Goal: Task Accomplishment & Management: Use online tool/utility

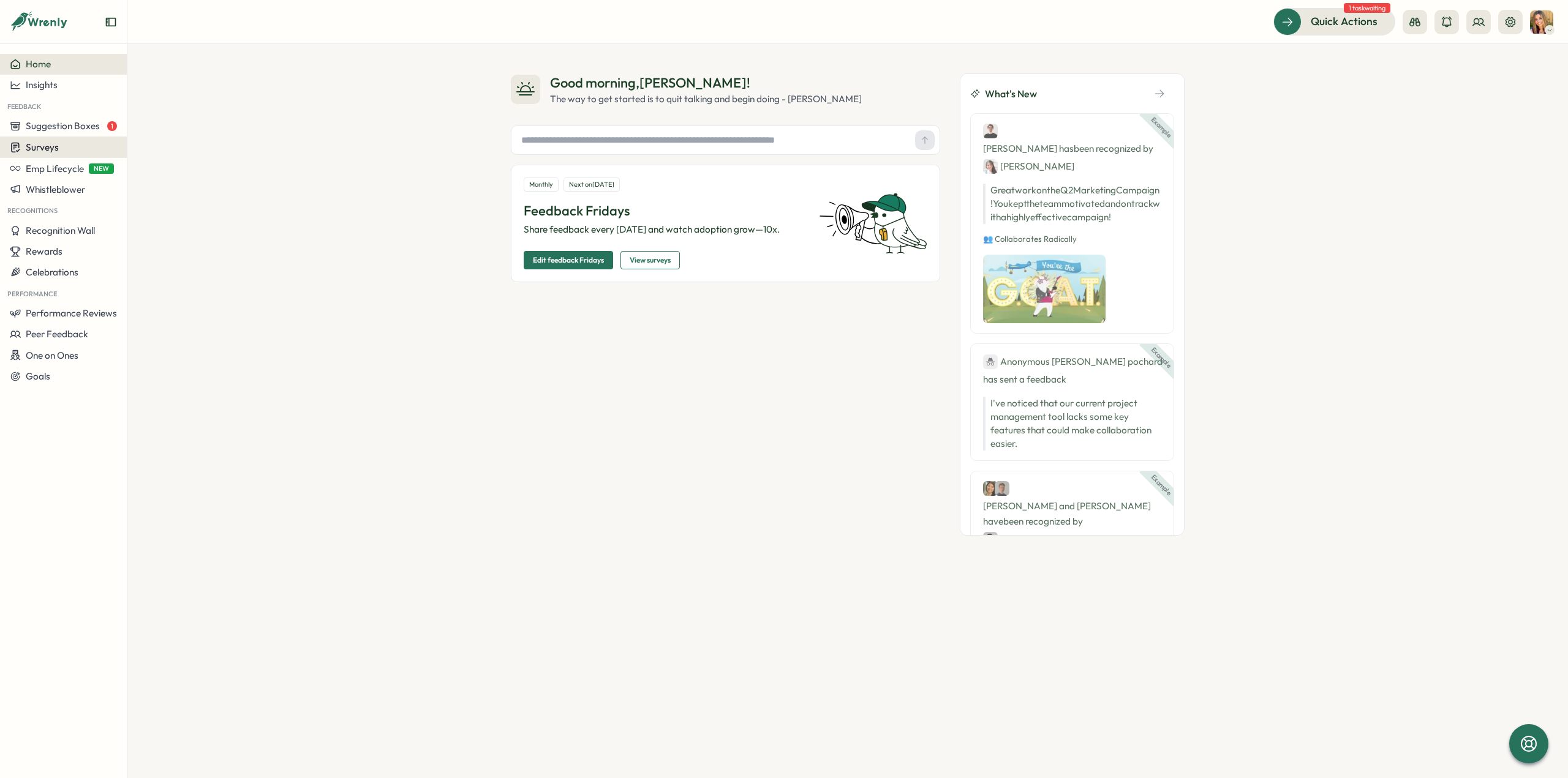
click at [71, 145] on div "Surveys" at bounding box center [63, 147] width 107 height 11
click at [144, 125] on div "Insights" at bounding box center [175, 125] width 91 height 13
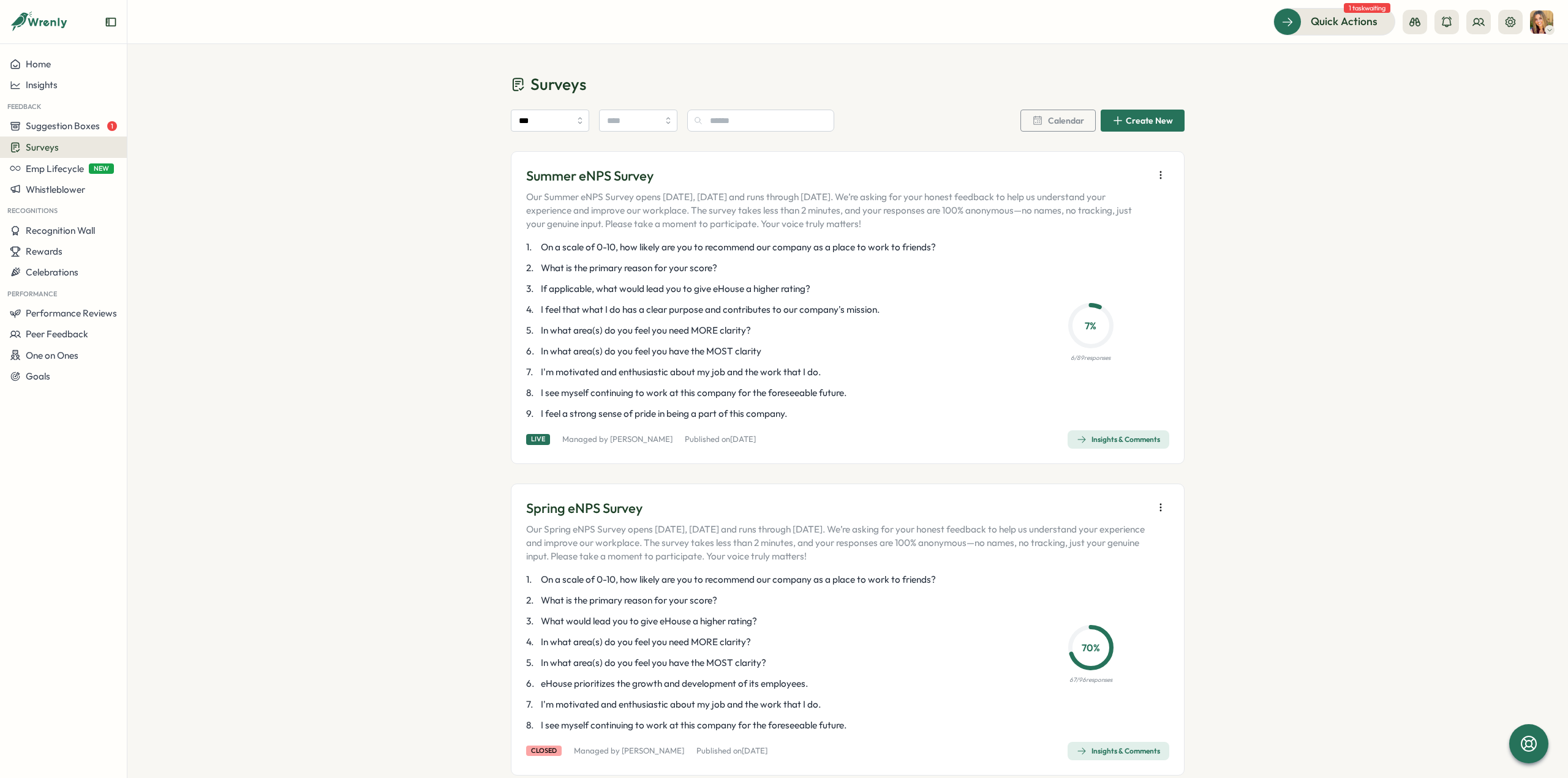
click at [1077, 440] on icon "button" at bounding box center [1082, 439] width 9 height 9
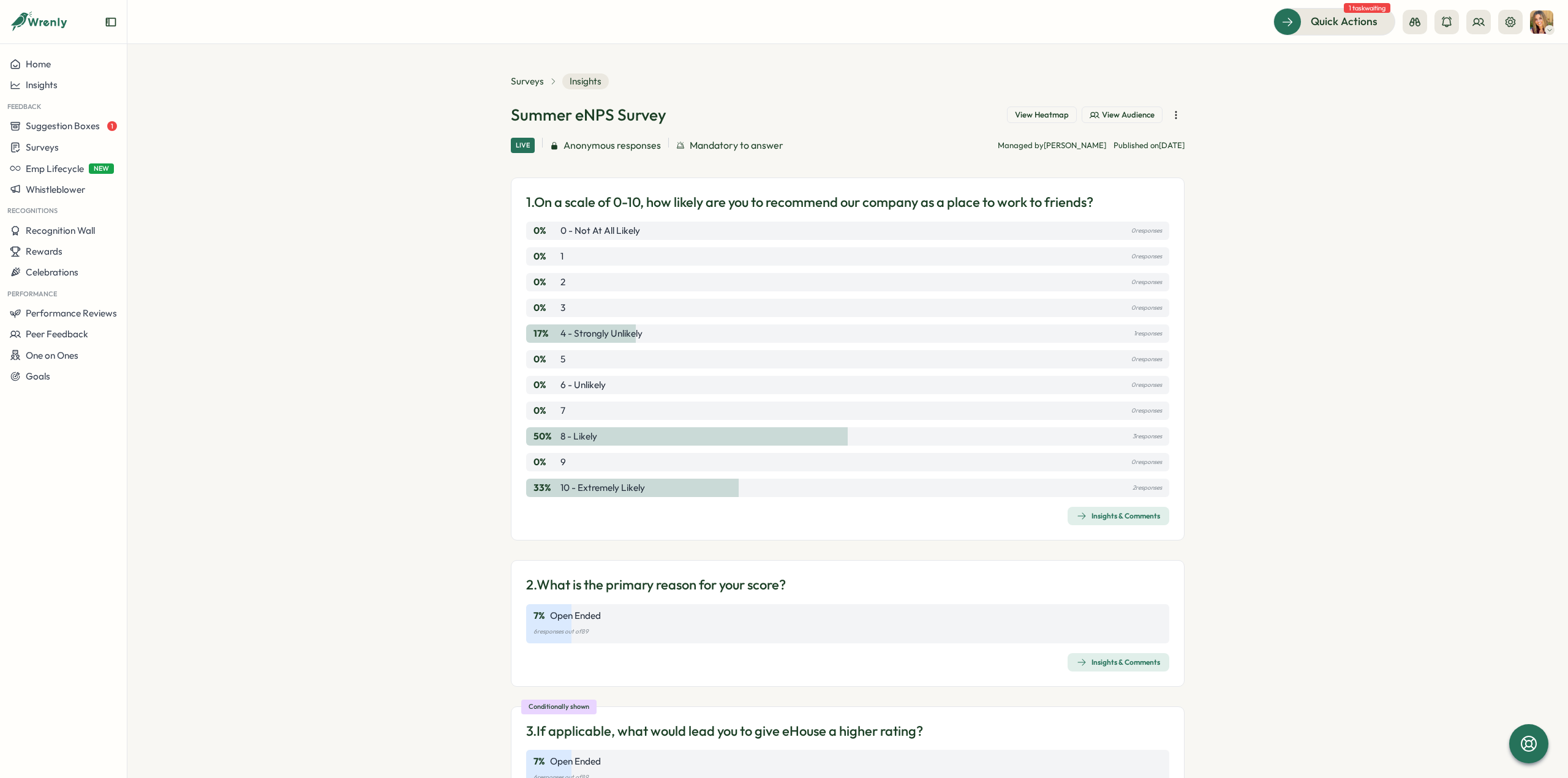
click at [1174, 114] on icon "button" at bounding box center [1176, 114] width 12 height 12
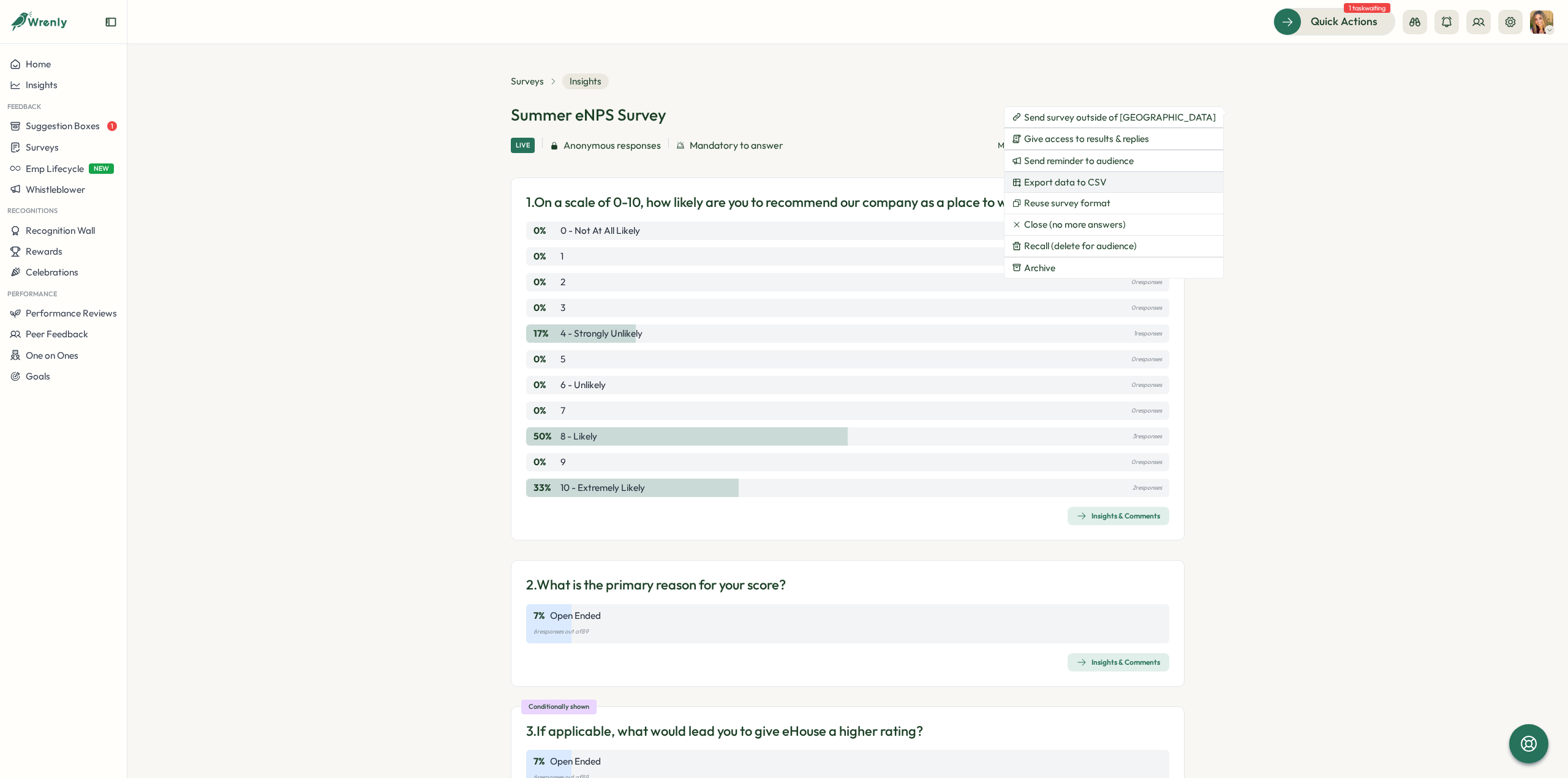
click at [1112, 182] on button "Export data to CSV" at bounding box center [1114, 183] width 218 height 21
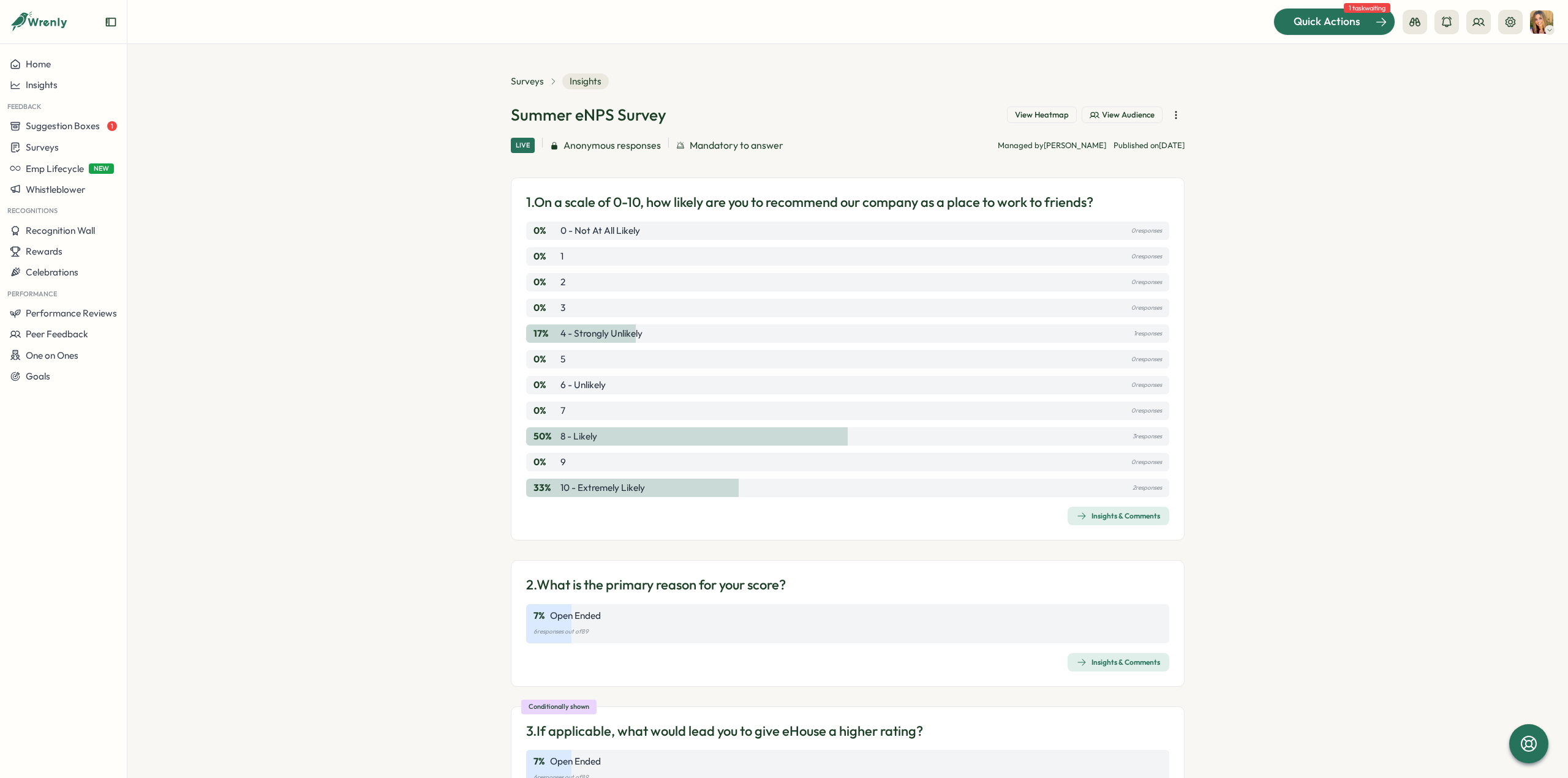
click at [1348, 15] on span "Quick Actions" at bounding box center [1326, 21] width 67 height 16
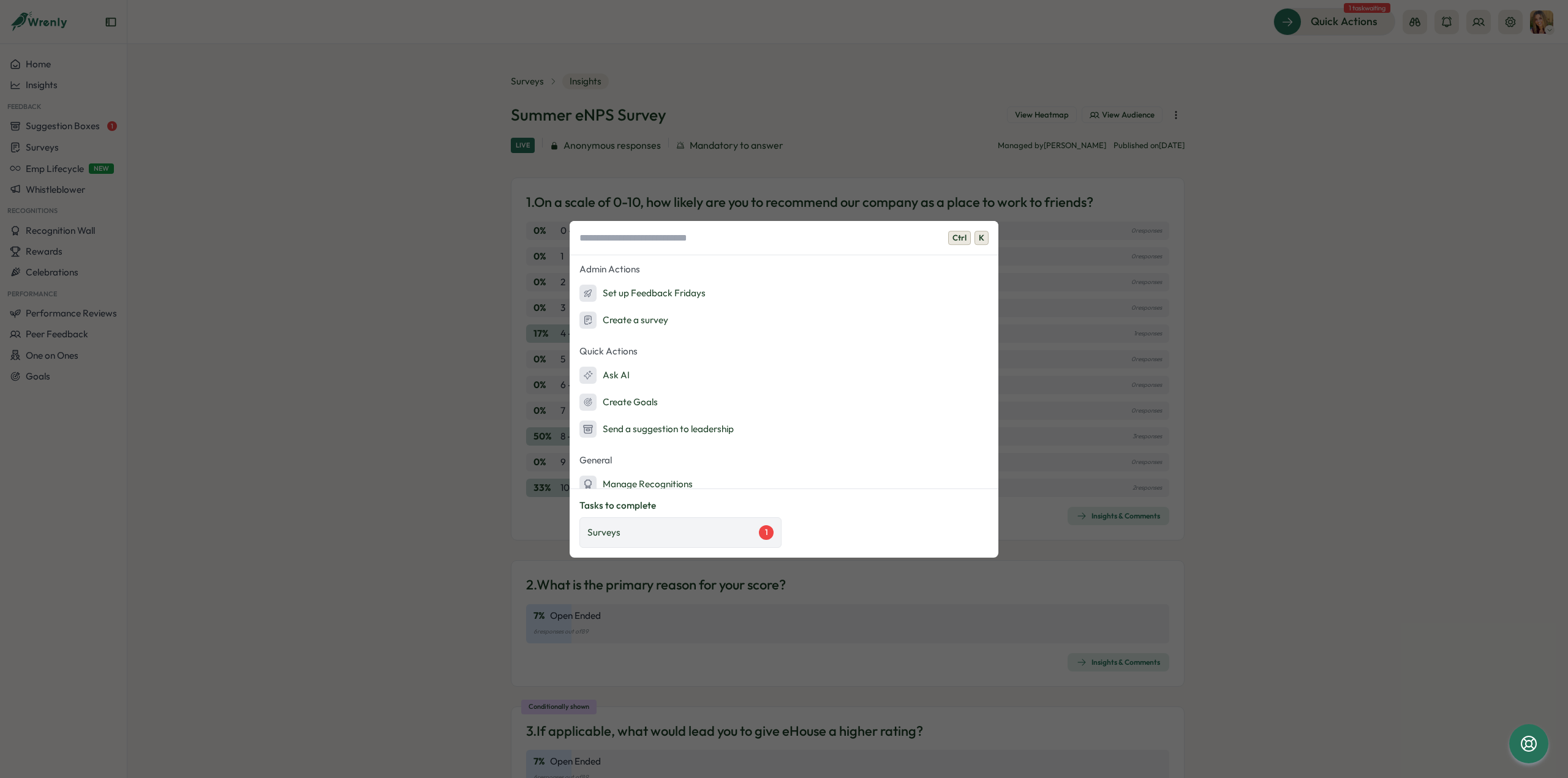
click at [603, 536] on p "Surveys" at bounding box center [603, 533] width 33 height 13
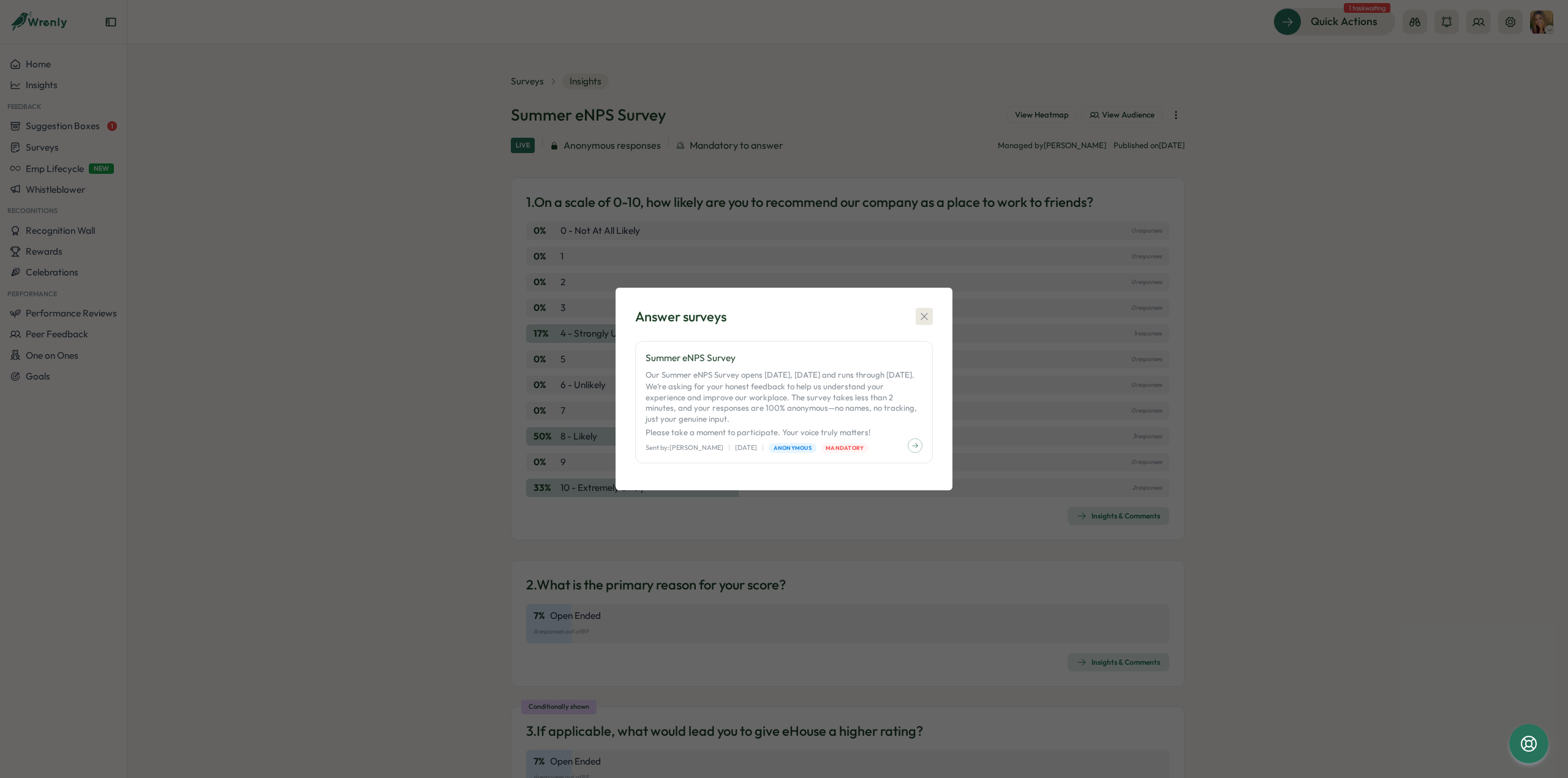
click at [922, 311] on icon "button" at bounding box center [924, 316] width 12 height 12
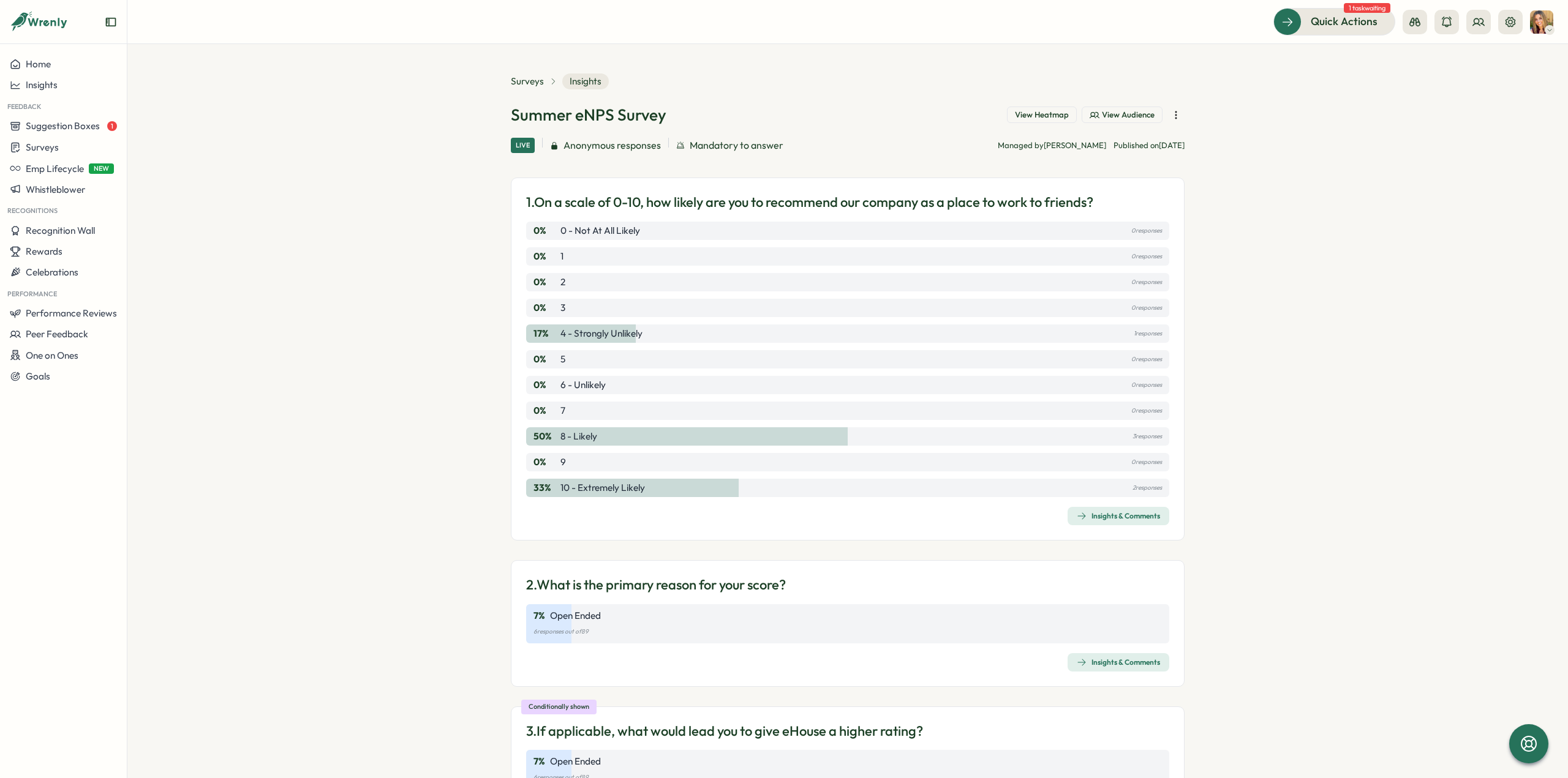
click at [1113, 520] on div "Insights & Comments" at bounding box center [1118, 516] width 83 height 9
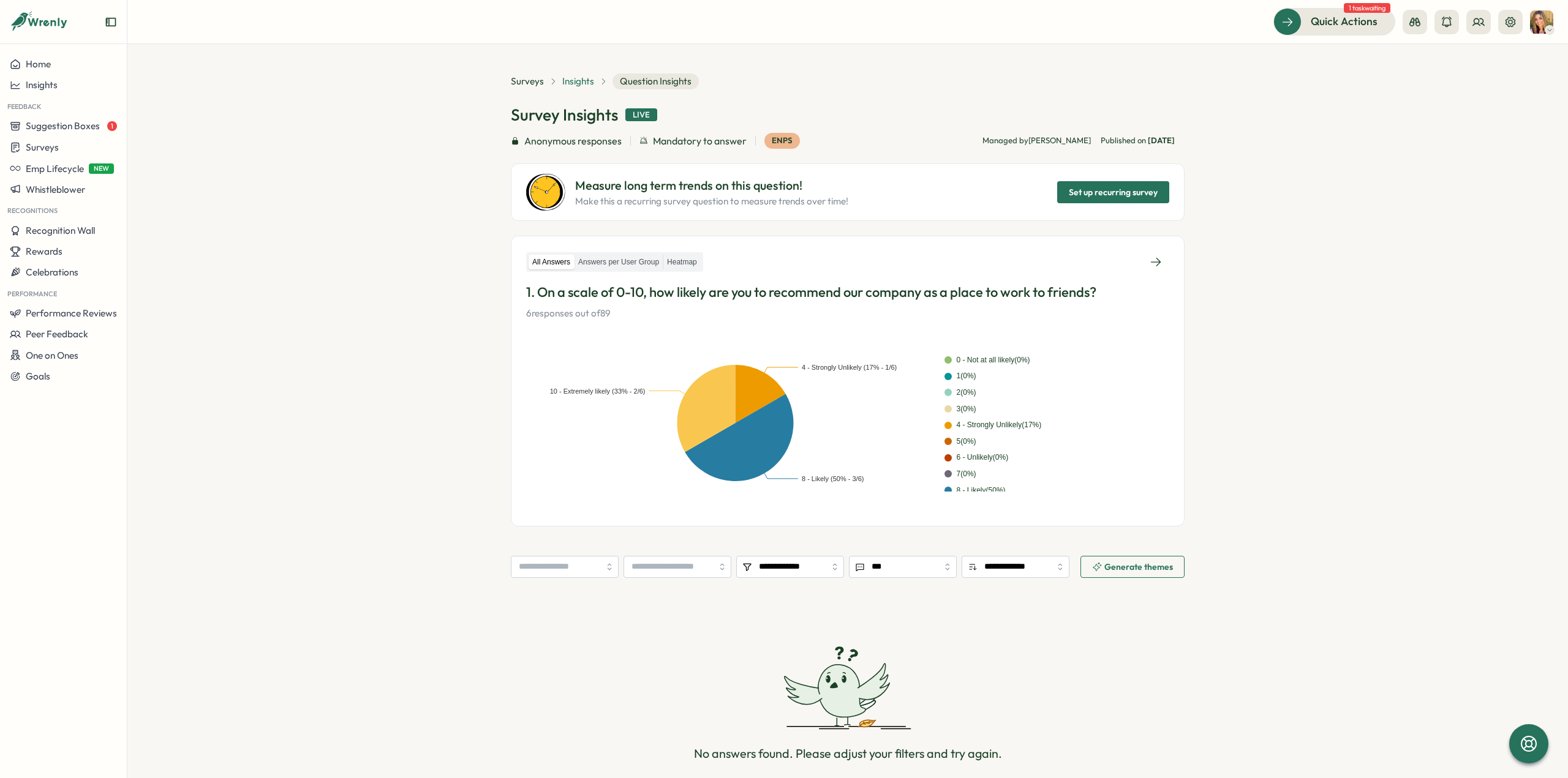
click at [571, 84] on span "Insights" at bounding box center [578, 81] width 32 height 13
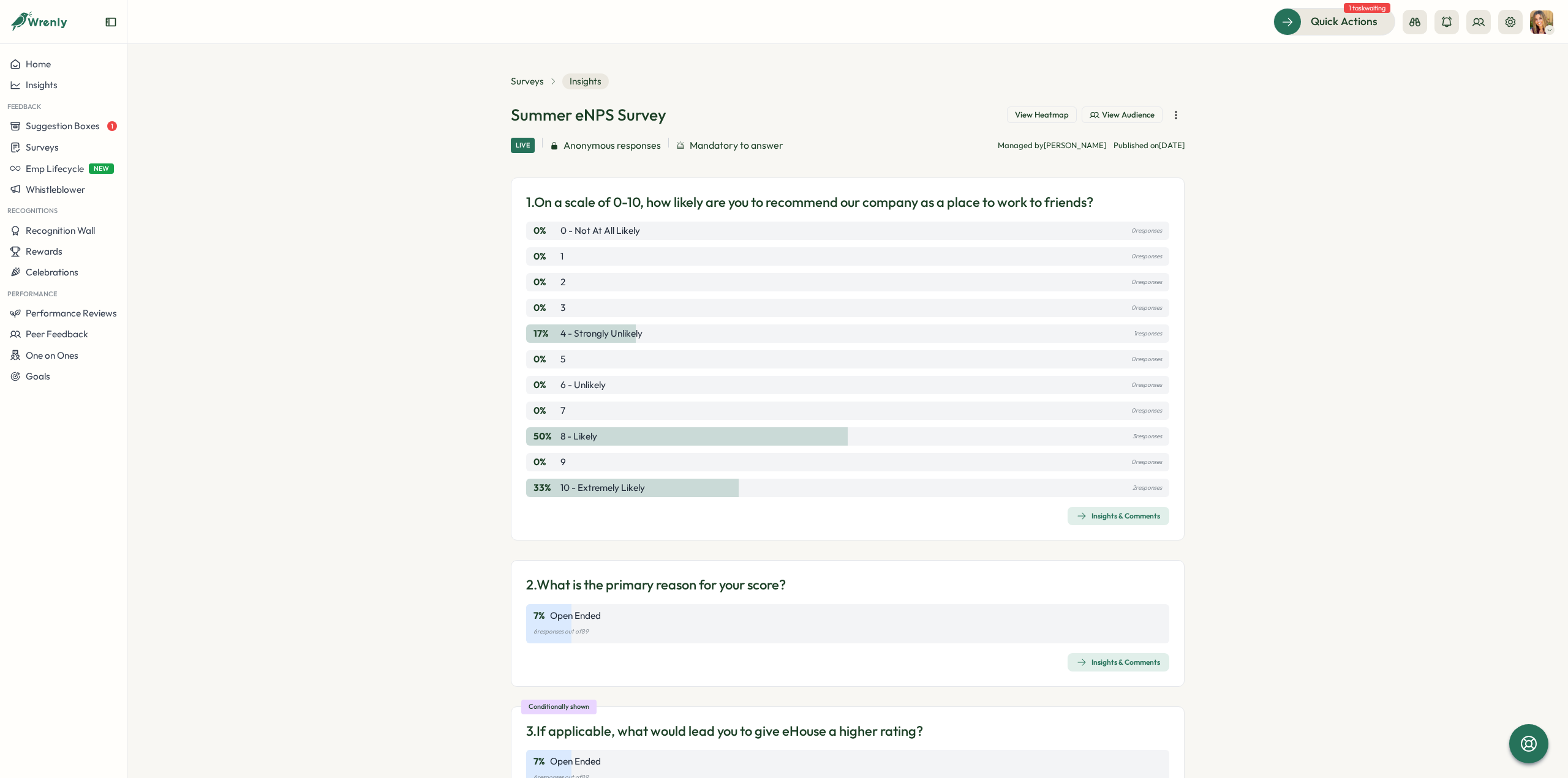
click at [414, 598] on section "Surveys Insights Summer eNPS Survey View Heatmap View Audience Live Anonymous r…" at bounding box center [848, 411] width 1441 height 734
